Goal: Task Accomplishment & Management: Manage account settings

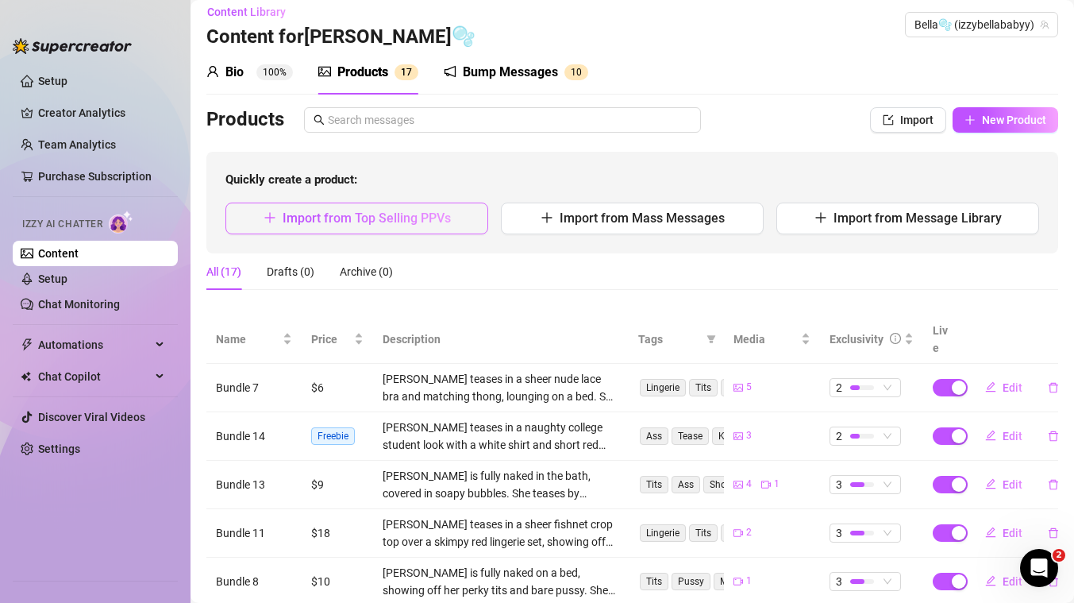
scroll to position [89, 0]
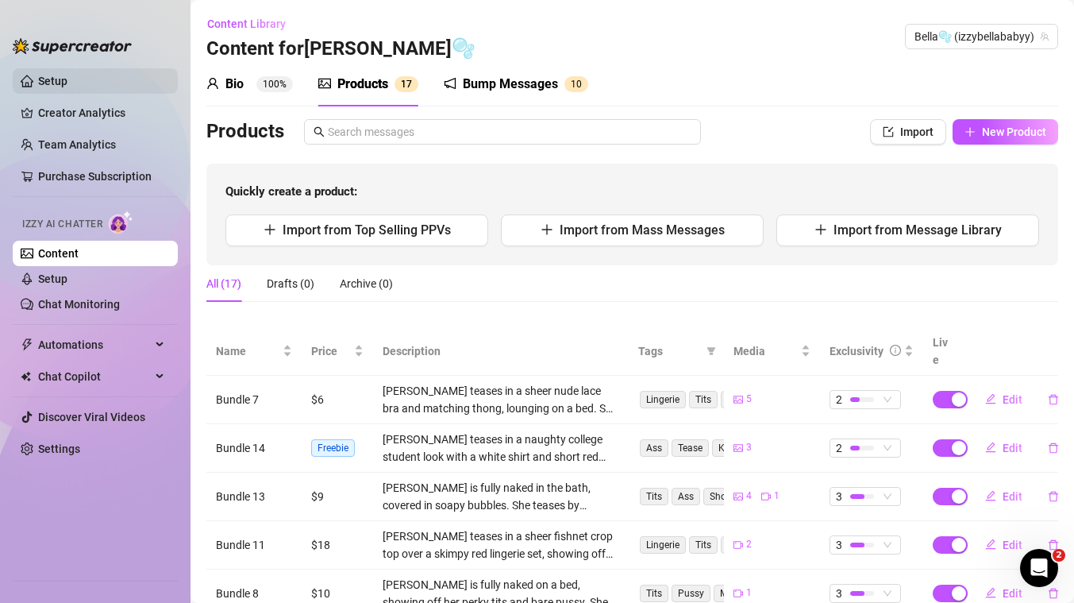
click at [68, 79] on link "Setup" at bounding box center [52, 81] width 29 height 13
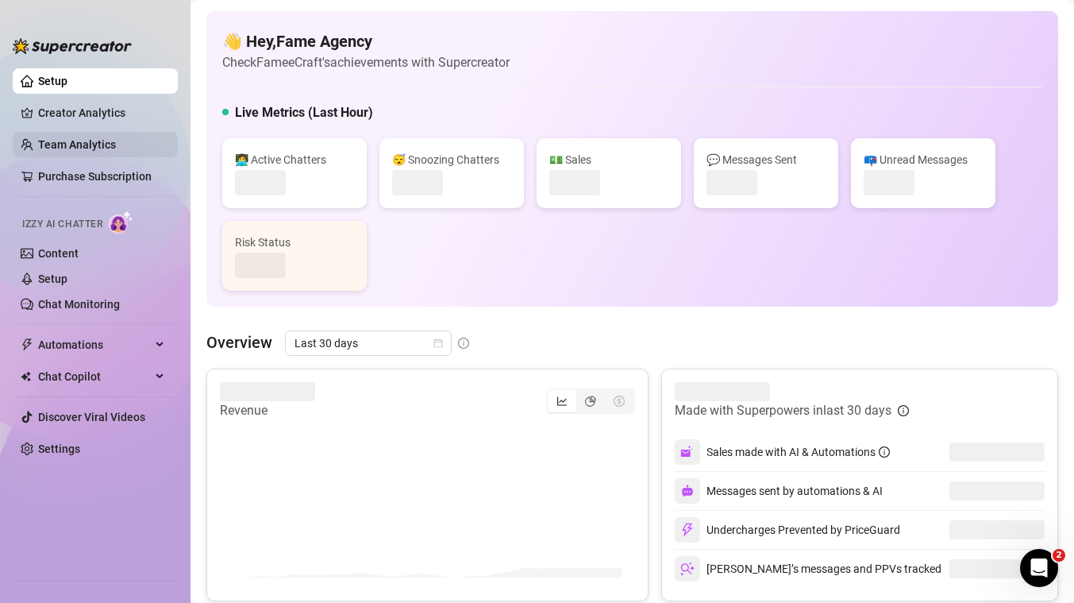
click at [93, 138] on link "Team Analytics" at bounding box center [77, 144] width 78 height 13
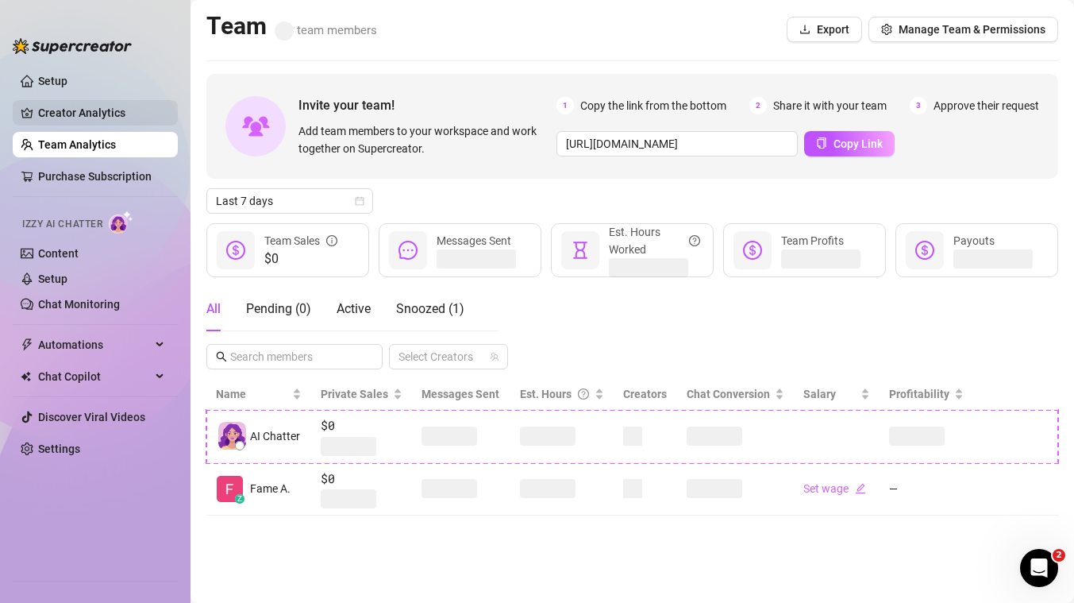
click at [91, 121] on link "Creator Analytics" at bounding box center [101, 112] width 127 height 25
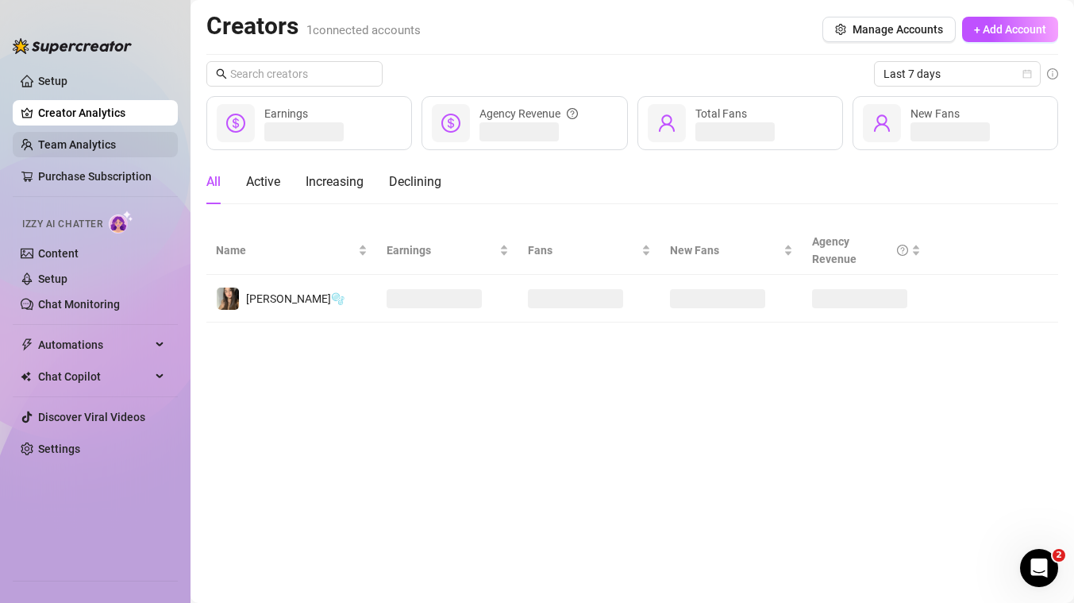
click at [85, 145] on link "Team Analytics" at bounding box center [77, 144] width 78 height 13
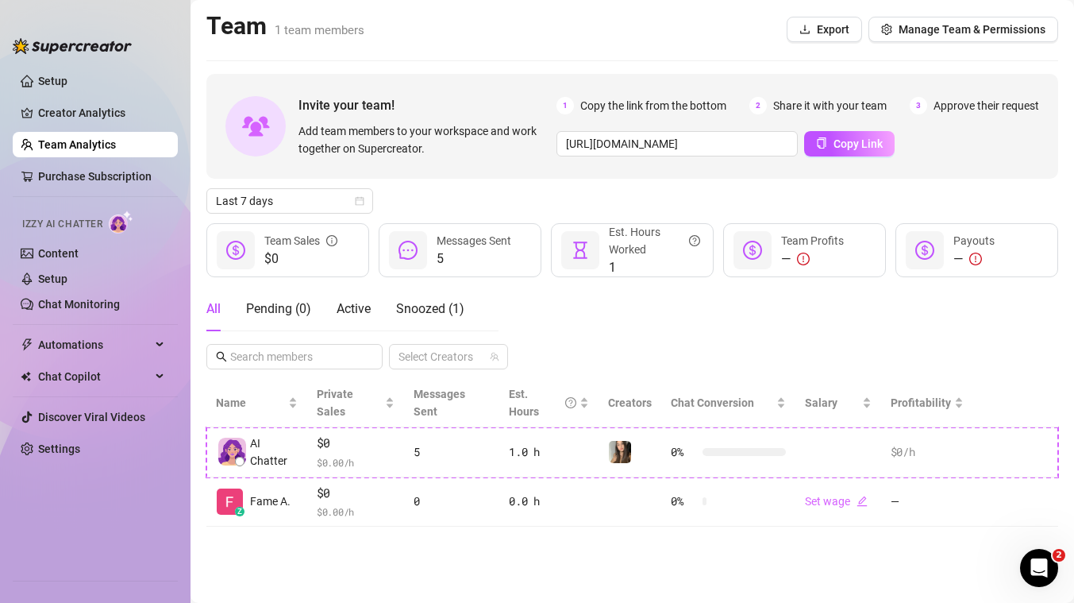
click at [82, 129] on ul "Setup Creator Analytics Team Analytics Purchase Subscription Izzy AI Chatter Co…" at bounding box center [95, 317] width 165 height 511
click at [80, 121] on link "Creator Analytics" at bounding box center [101, 112] width 127 height 25
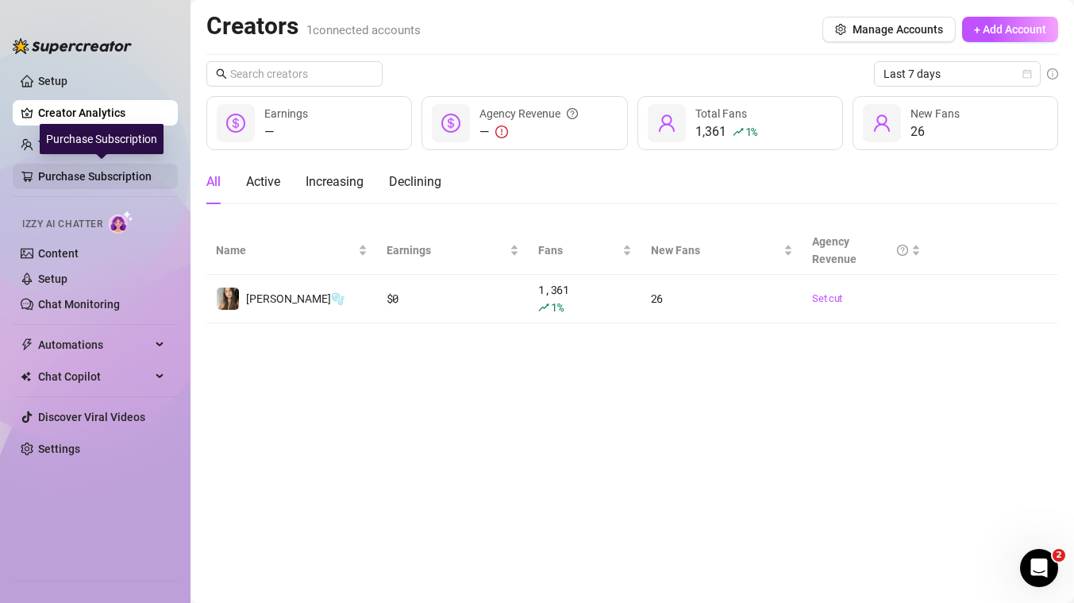
click at [54, 177] on link "Purchase Subscription" at bounding box center [101, 176] width 127 height 25
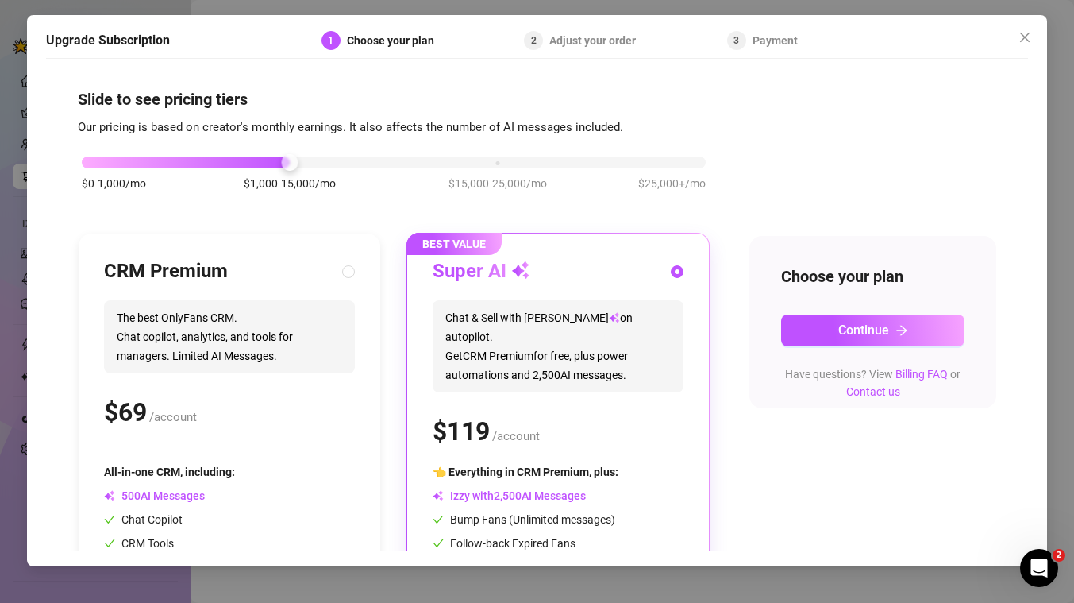
click at [6, 223] on div "Upgrade Subscription 1 Choose your plan 2 Adjust your order 3 Payment Slide to …" at bounding box center [537, 301] width 1074 height 603
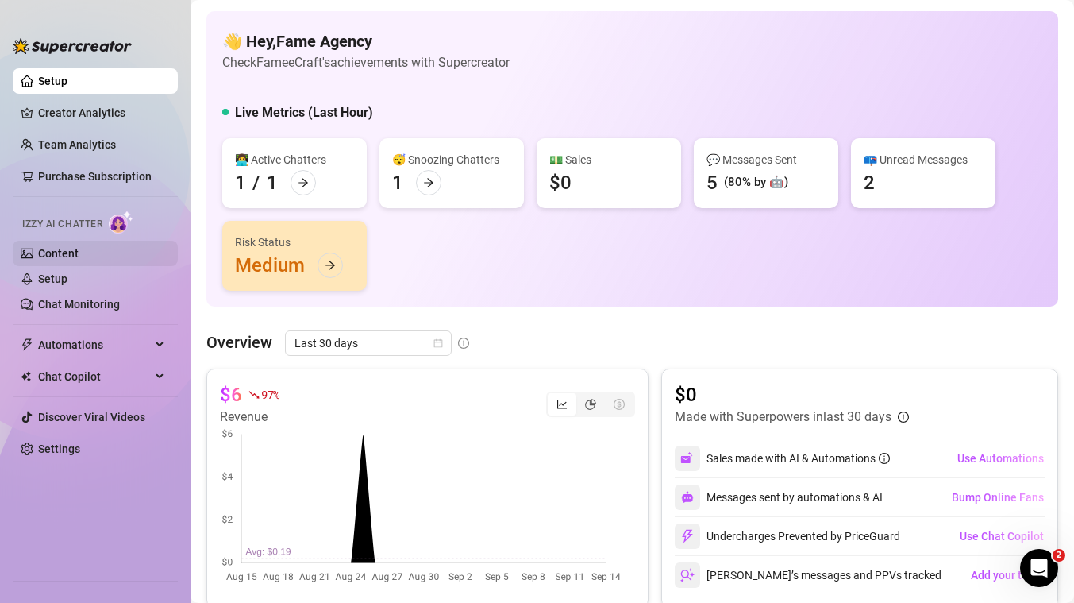
click at [79, 252] on link "Content" at bounding box center [58, 253] width 41 height 13
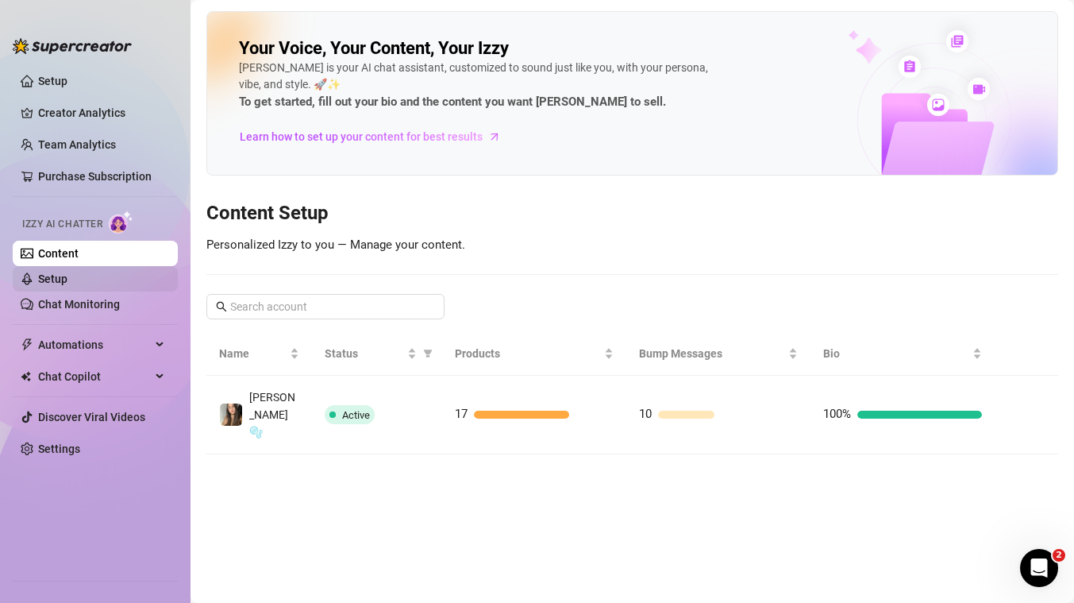
click at [59, 274] on link "Setup" at bounding box center [52, 278] width 29 height 13
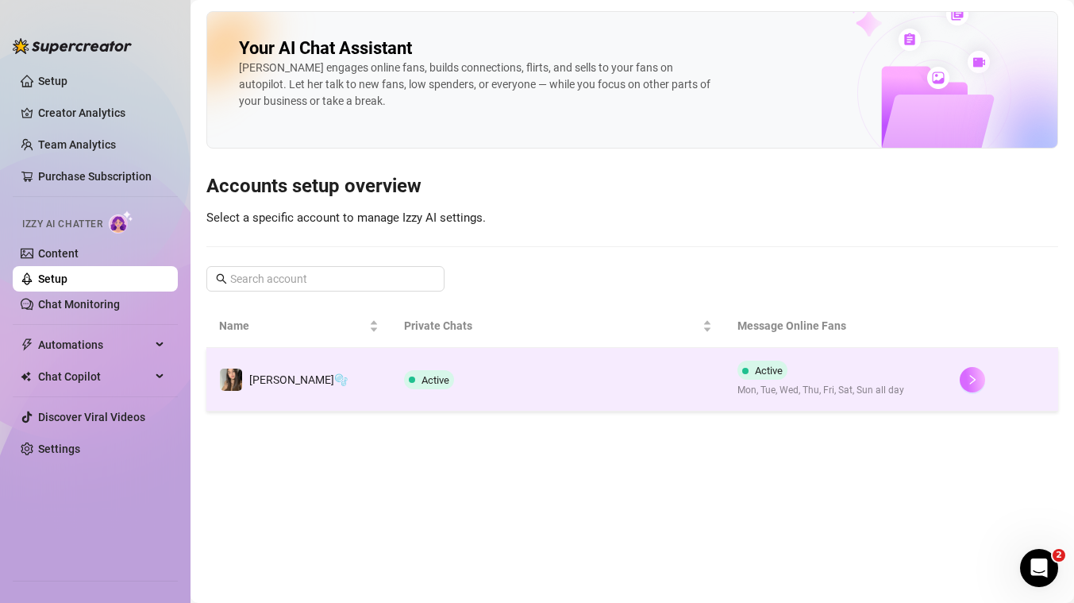
click at [967, 384] on icon "right" at bounding box center [972, 379] width 11 height 11
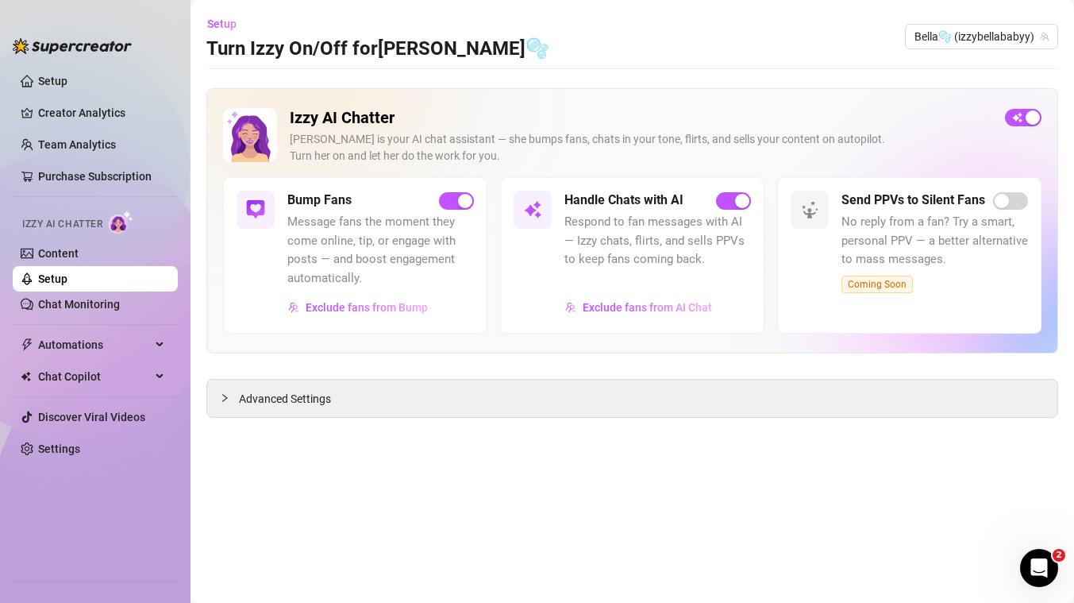
click at [91, 322] on ul "Setup Creator Analytics Team Analytics Purchase Subscription Izzy AI Chatter Co…" at bounding box center [95, 317] width 165 height 511
click at [91, 302] on link "Chat Monitoring" at bounding box center [79, 304] width 82 height 13
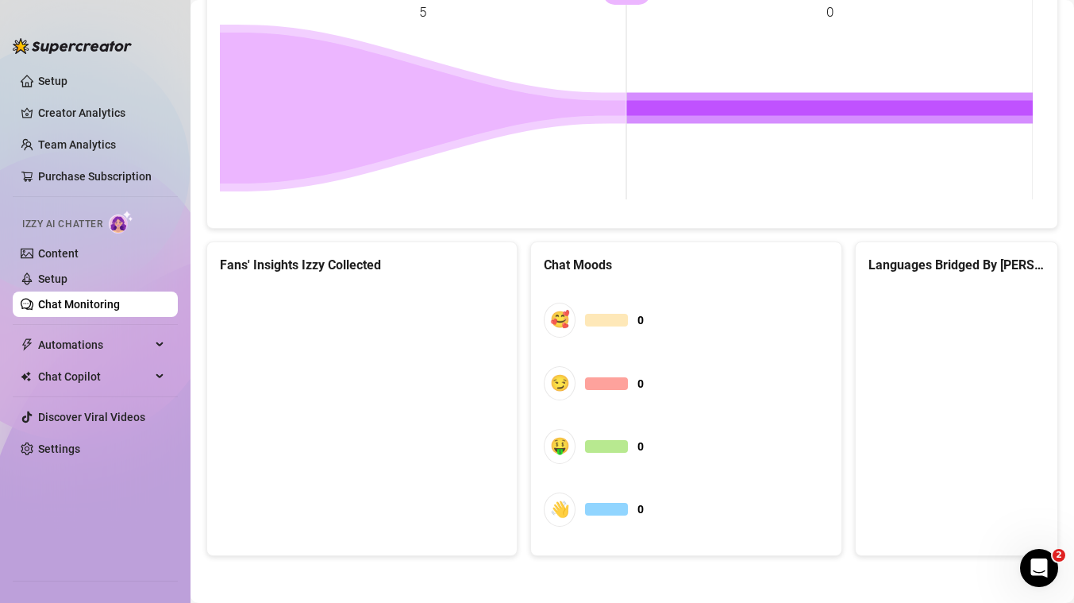
scroll to position [758, 0]
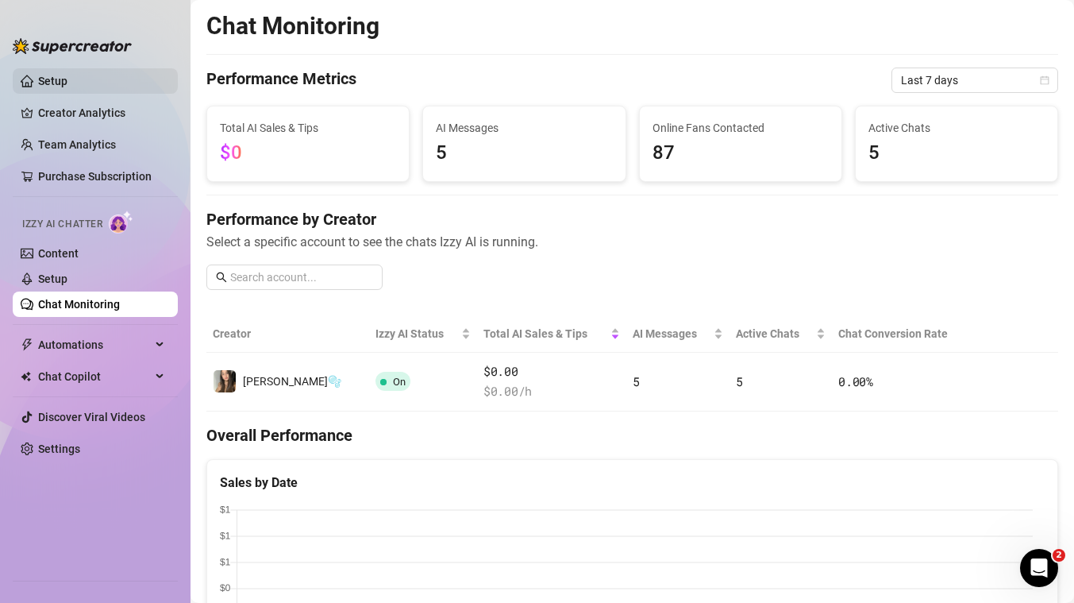
click at [58, 75] on link "Setup" at bounding box center [52, 81] width 29 height 13
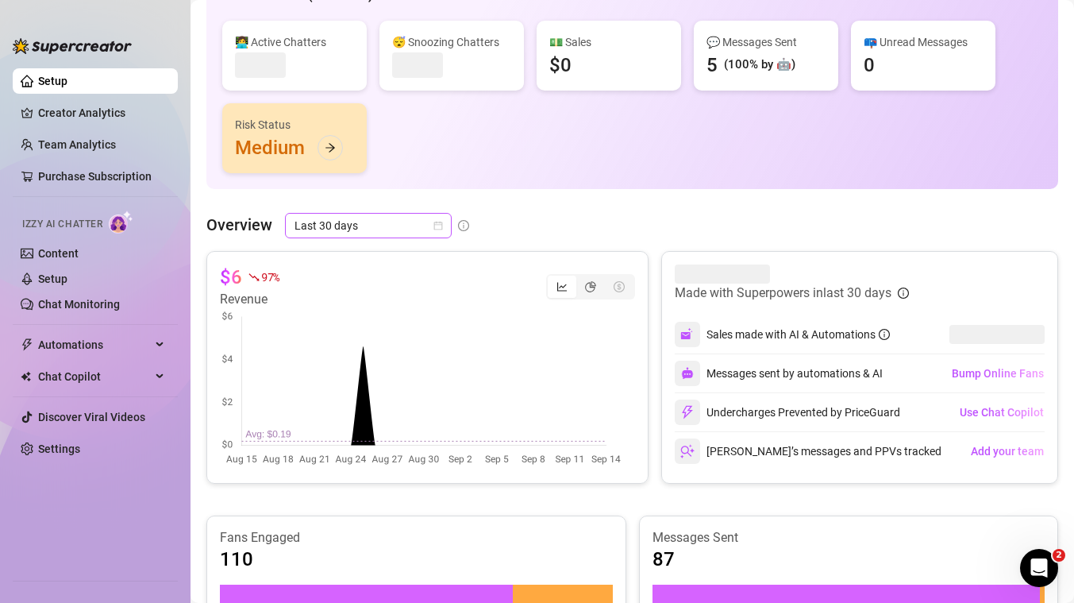
scroll to position [121, 0]
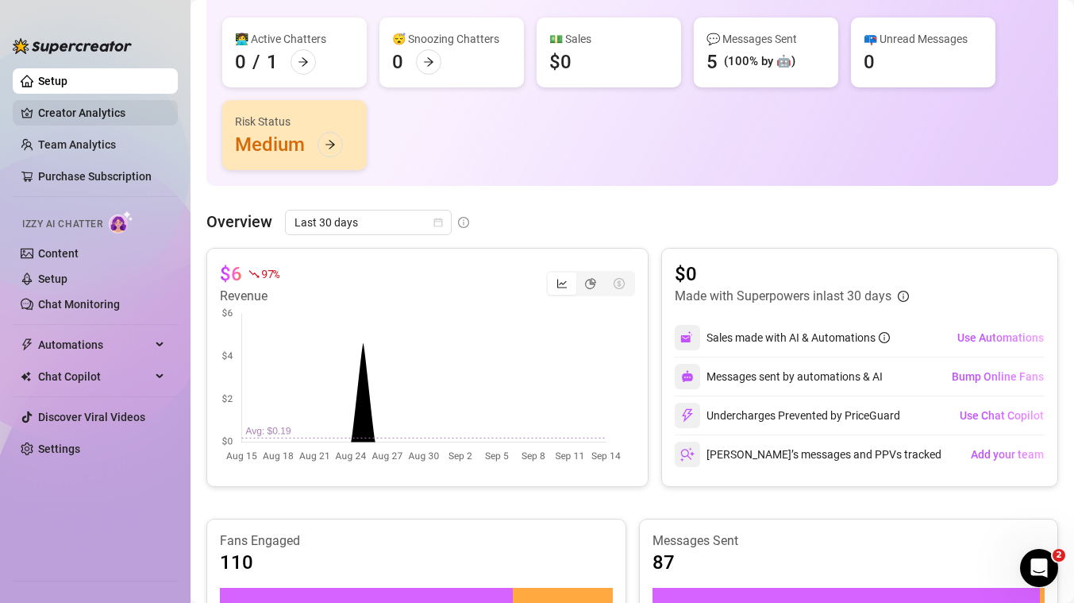
click at [50, 125] on link "Creator Analytics" at bounding box center [101, 112] width 127 height 25
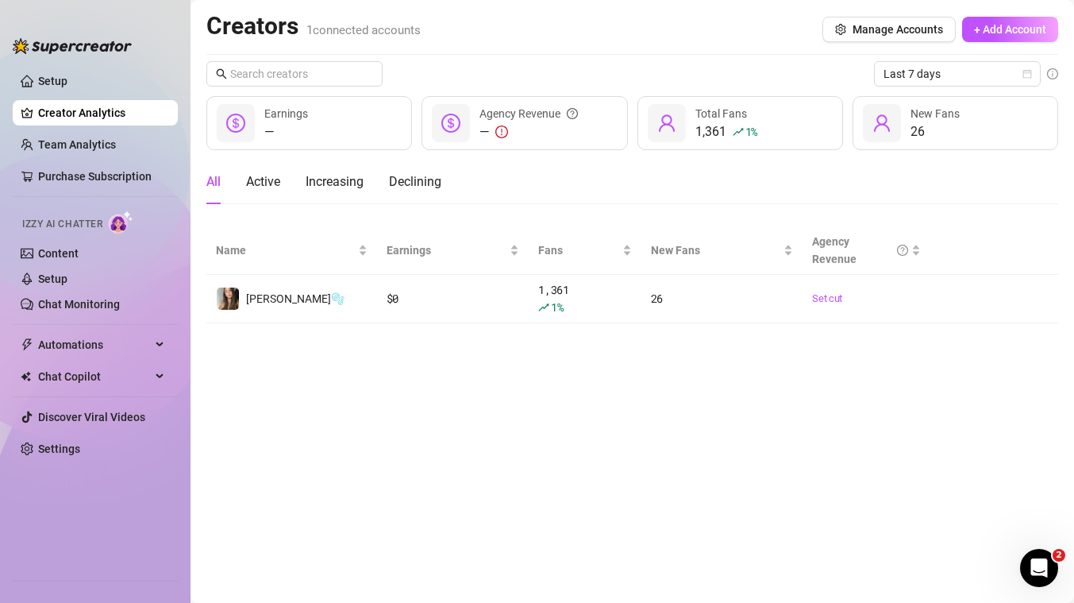
click at [118, 124] on link "Creator Analytics" at bounding box center [101, 112] width 127 height 25
click at [93, 157] on ul "Setup Creator Analytics Team Analytics Purchase Subscription Izzy AI Chatter Co…" at bounding box center [95, 317] width 165 height 511
click at [87, 151] on link "Team Analytics" at bounding box center [77, 144] width 78 height 13
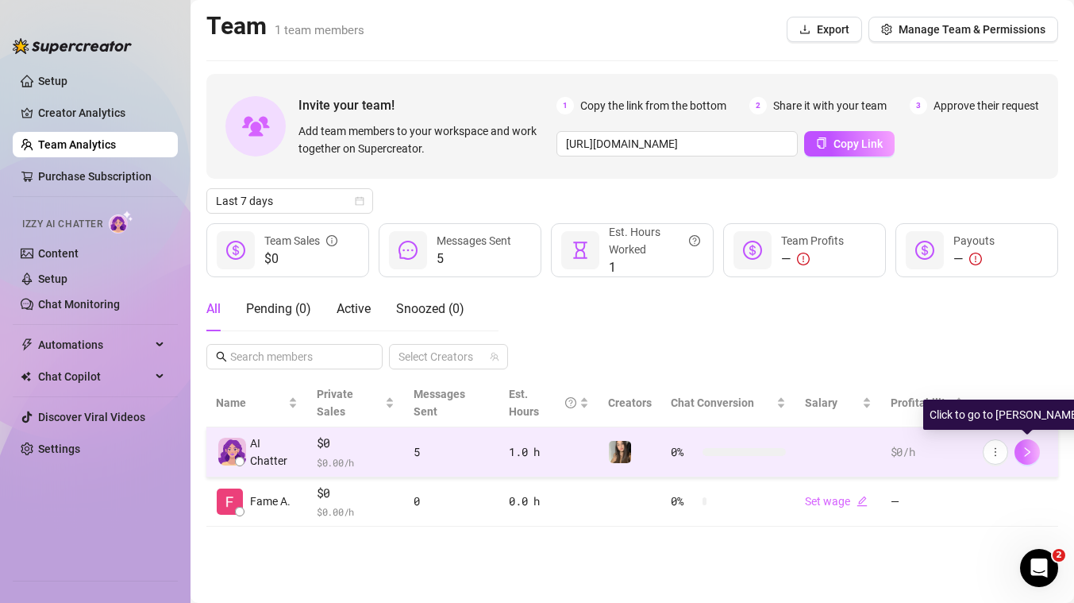
click at [1028, 455] on icon "right" at bounding box center [1027, 451] width 11 height 11
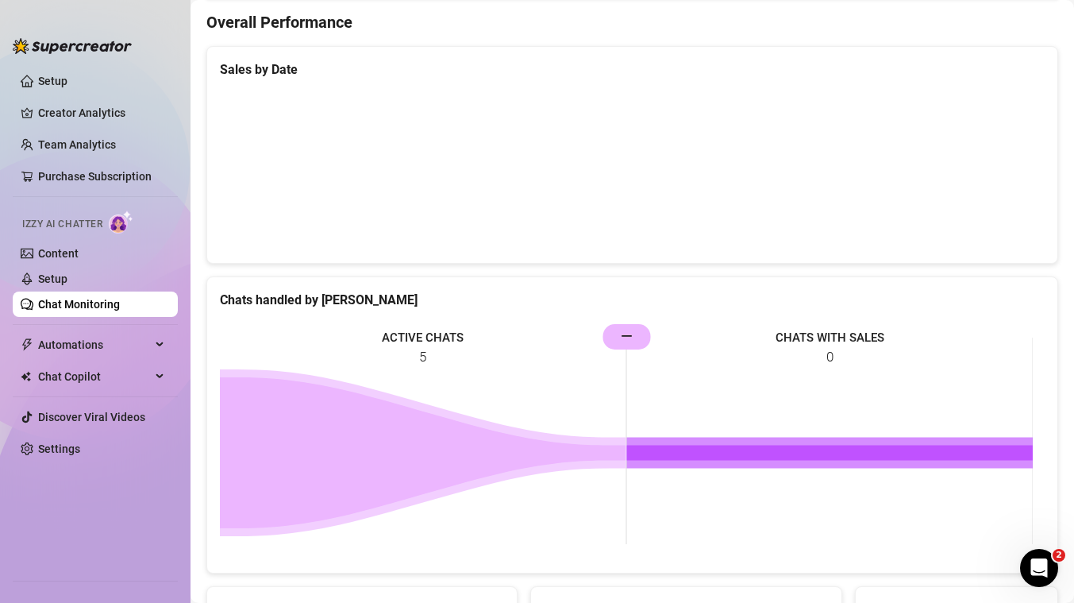
scroll to position [682, 0]
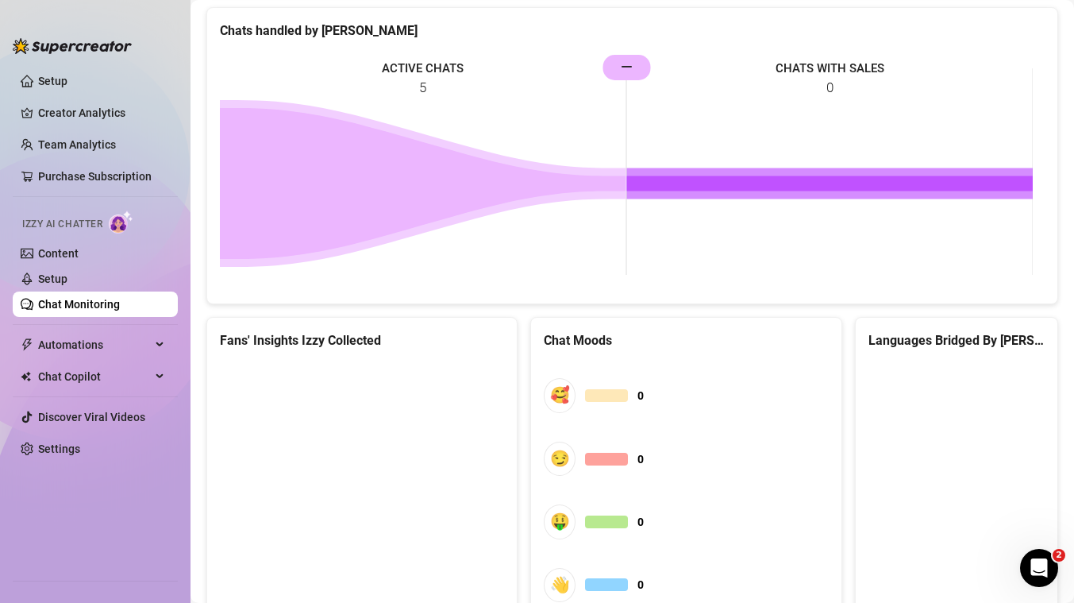
click at [450, 160] on icon at bounding box center [423, 183] width 407 height 151
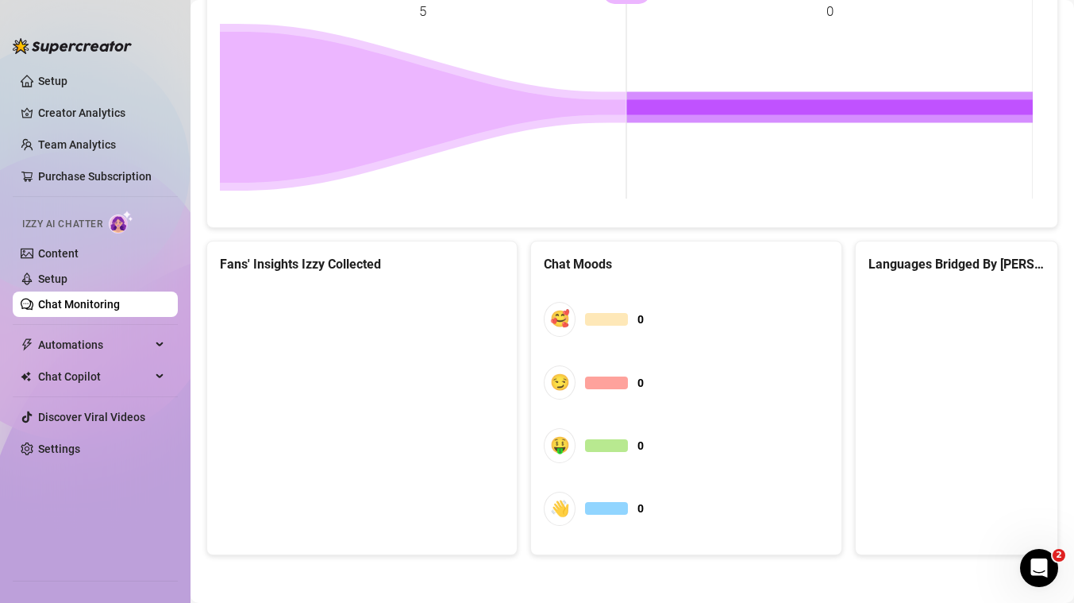
scroll to position [0, 0]
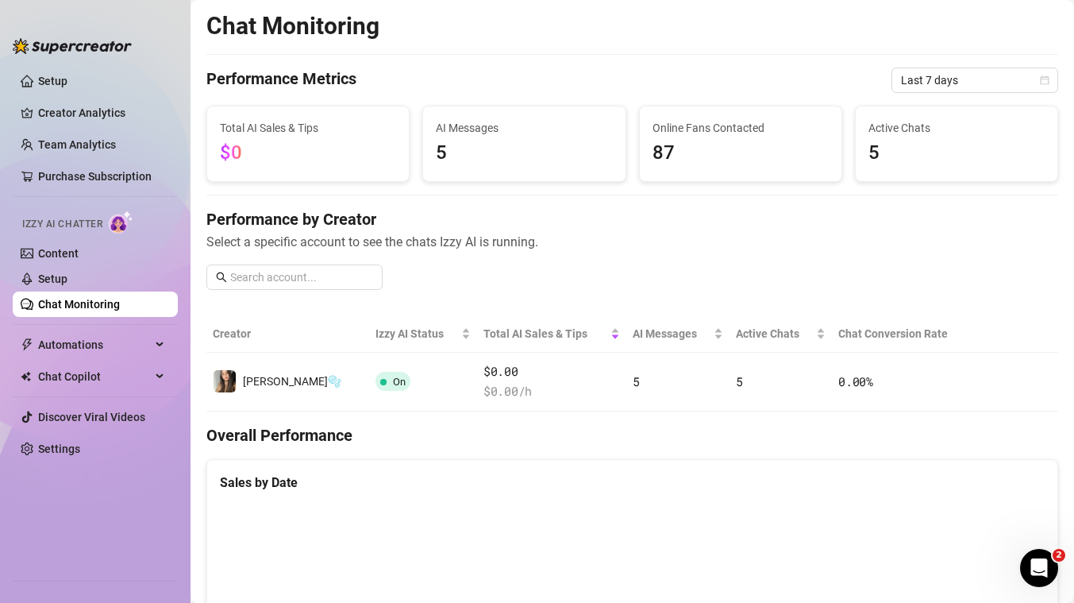
click at [106, 311] on link "Chat Monitoring" at bounding box center [79, 304] width 82 height 13
click at [119, 299] on link "Chat Monitoring" at bounding box center [79, 304] width 82 height 13
click at [68, 281] on link "Setup" at bounding box center [52, 278] width 29 height 13
